Goal: Information Seeking & Learning: Find specific fact

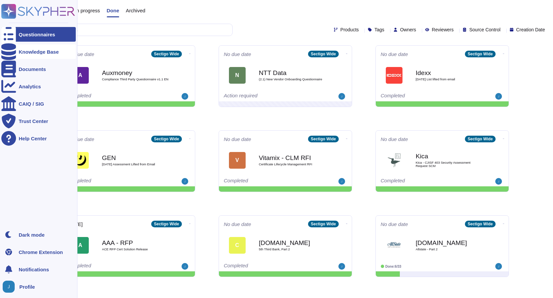
click at [11, 51] on icon at bounding box center [8, 51] width 15 height 17
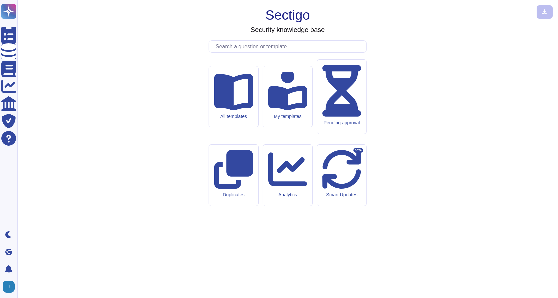
click at [251, 52] on input "text" at bounding box center [289, 47] width 154 height 12
click at [265, 52] on input "text" at bounding box center [289, 47] width 154 height 12
click at [264, 52] on input "text" at bounding box center [289, 47] width 154 height 12
click at [262, 52] on input "text" at bounding box center [289, 47] width 154 height 12
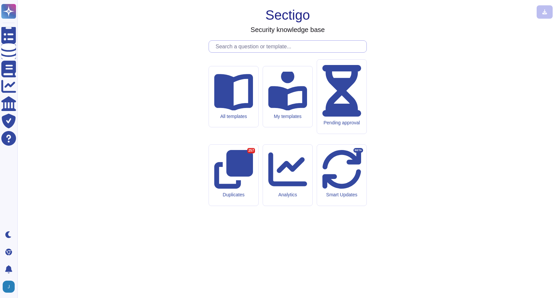
click at [262, 52] on input "text" at bounding box center [289, 47] width 154 height 12
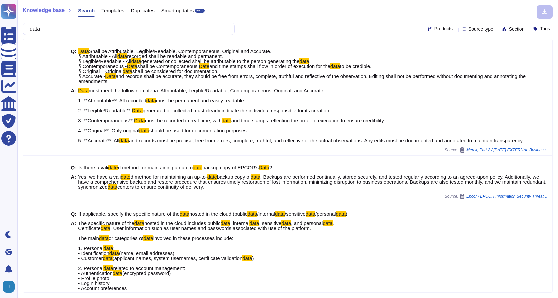
drag, startPoint x: 59, startPoint y: 31, endPoint x: 42, endPoint y: 30, distance: 17.4
click at [42, 30] on input "data" at bounding box center [126, 29] width 201 height 12
click at [38, 30] on input "data" at bounding box center [126, 29] width 201 height 12
drag, startPoint x: 49, startPoint y: 29, endPoint x: 34, endPoint y: 31, distance: 15.4
click at [34, 31] on input "data" at bounding box center [126, 29] width 201 height 12
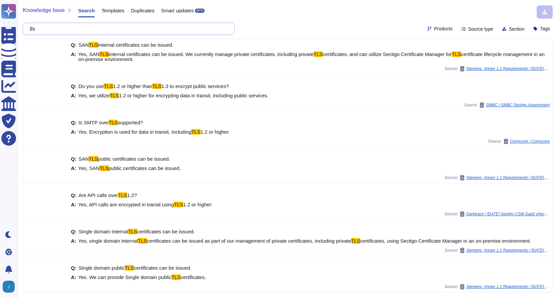
scroll to position [6, 0]
drag, startPoint x: 64, startPoint y: 28, endPoint x: 35, endPoint y: 30, distance: 28.8
click at [35, 30] on input "tls" at bounding box center [126, 29] width 201 height 12
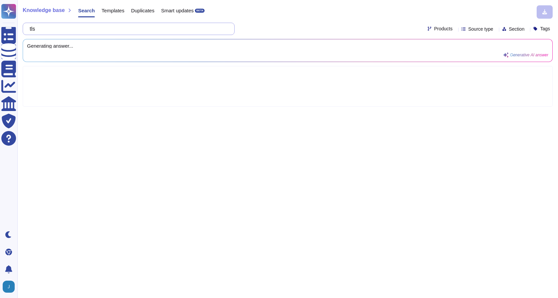
scroll to position [0, 0]
type input "breach"
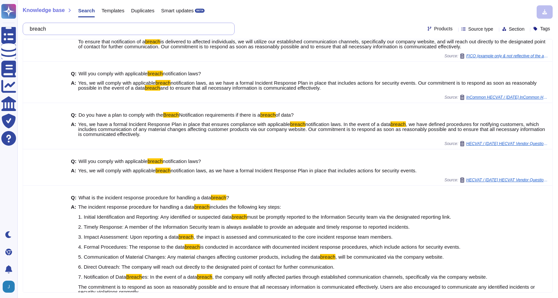
scroll to position [357, 0]
